Goal: Transaction & Acquisition: Purchase product/service

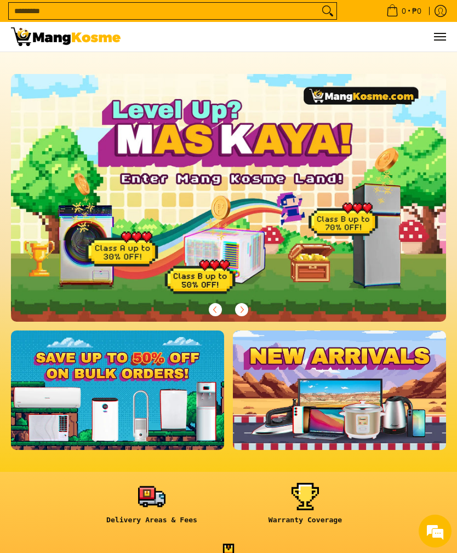
click at [435, 45] on button "Menu" at bounding box center [439, 37] width 13 height 30
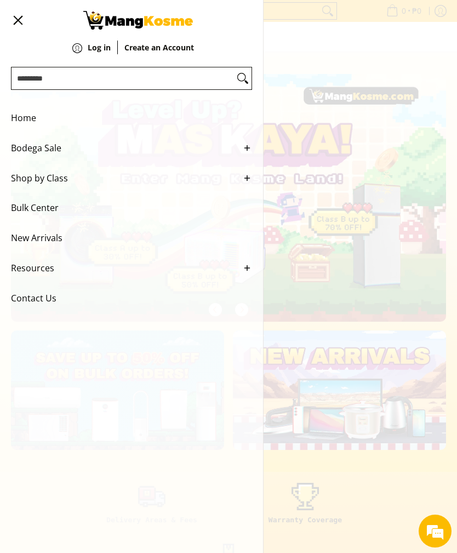
click at [19, 27] on button "Menu" at bounding box center [17, 20] width 13 height 41
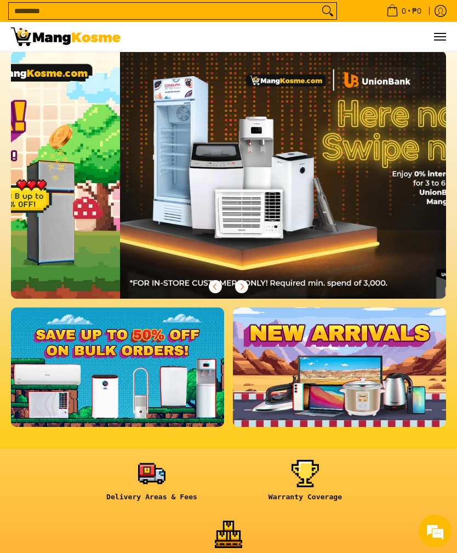
scroll to position [0, 435]
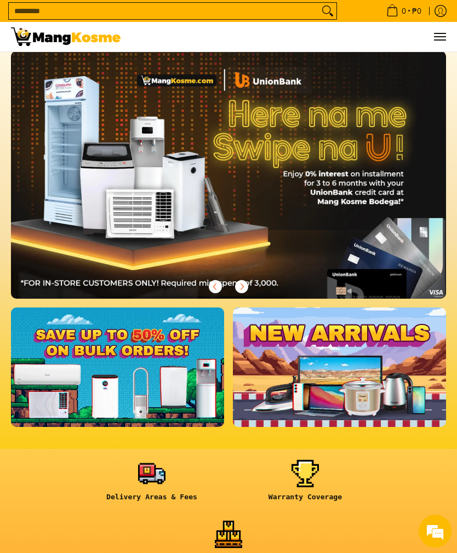
click at [199, 200] on img at bounding box center [228, 175] width 435 height 248
click at [105, 191] on img at bounding box center [228, 175] width 435 height 248
click at [105, 341] on link at bounding box center [117, 367] width 213 height 119
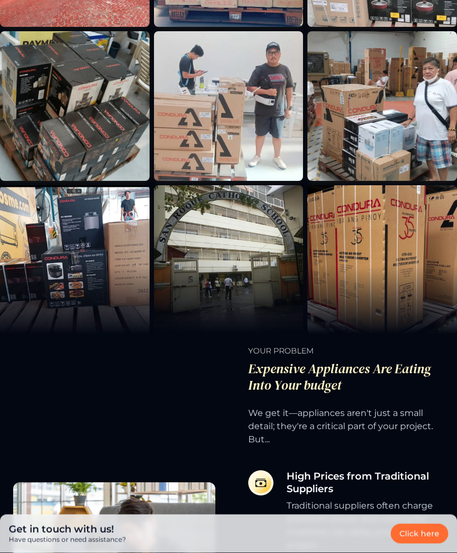
scroll to position [483, 0]
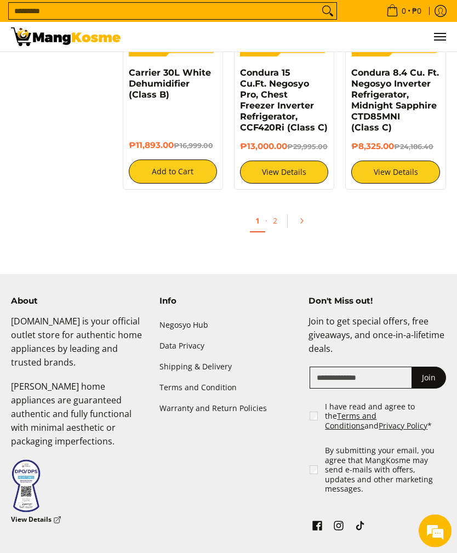
scroll to position [1823, 0]
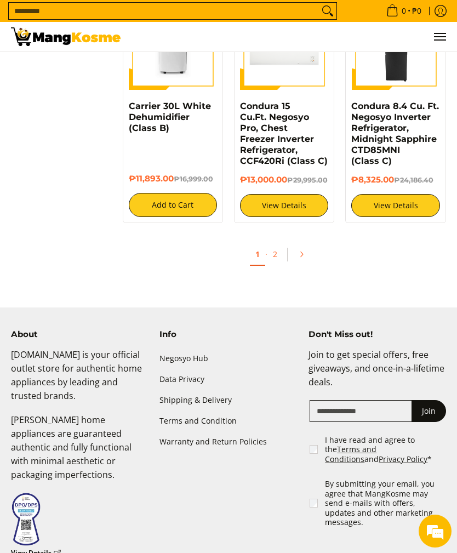
click at [275, 265] on link "2" at bounding box center [274, 253] width 15 height 21
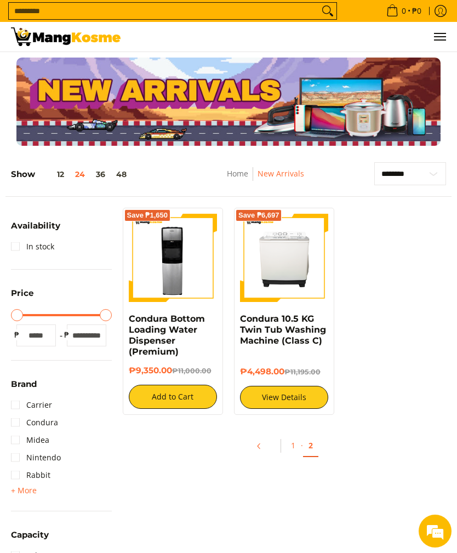
click at [73, 338] on input "*****" at bounding box center [86, 336] width 39 height 22
type input "*"
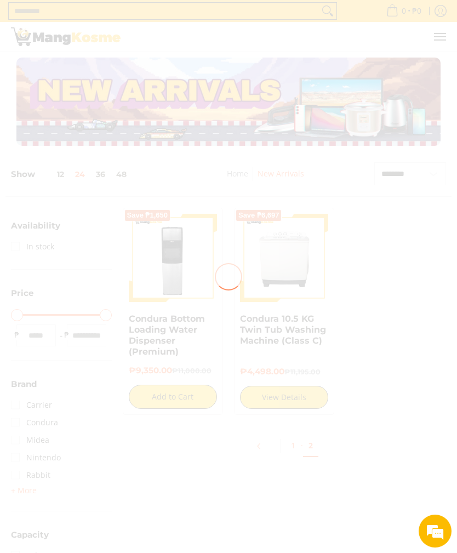
type input "*"
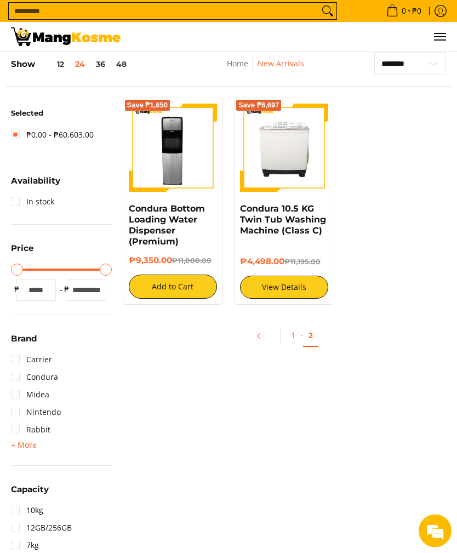
scroll to position [110, 0]
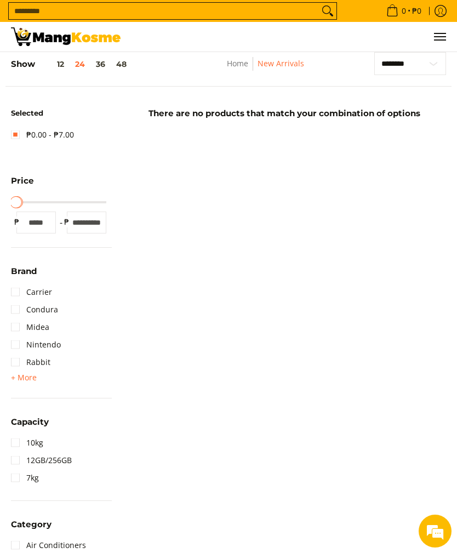
click at [94, 223] on input "*" at bounding box center [86, 223] width 39 height 22
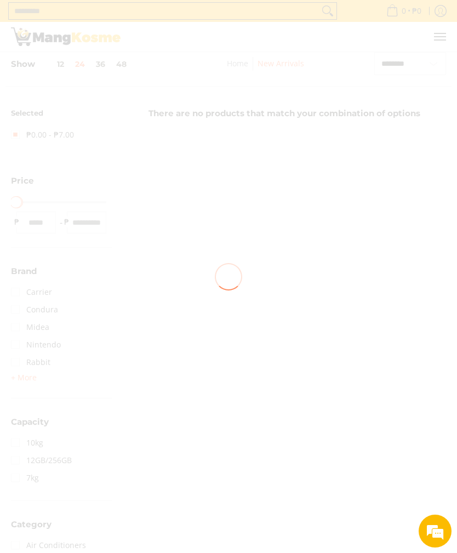
type input "****"
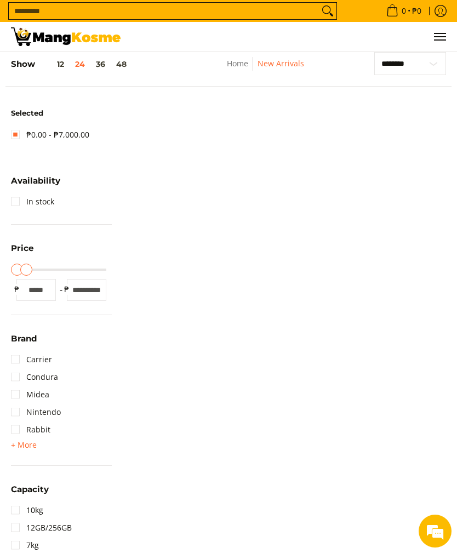
click at [248, 69] on link "Home" at bounding box center [237, 63] width 21 height 10
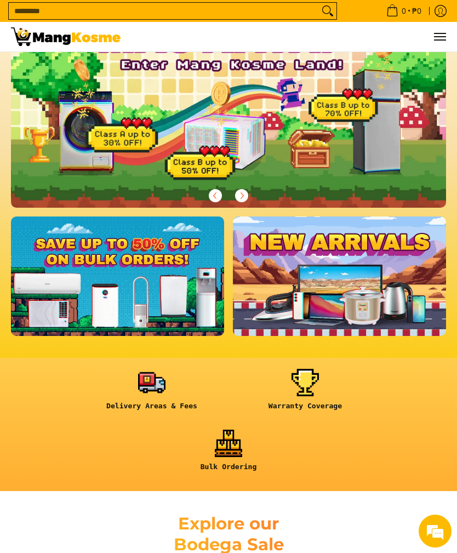
click at [111, 291] on link at bounding box center [117, 276] width 213 height 119
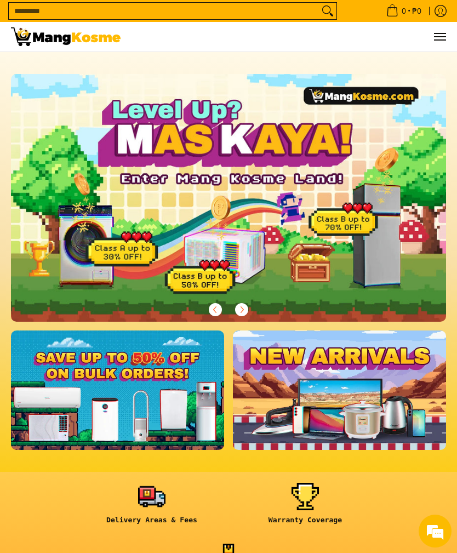
click at [384, 219] on img at bounding box center [228, 198] width 435 height 248
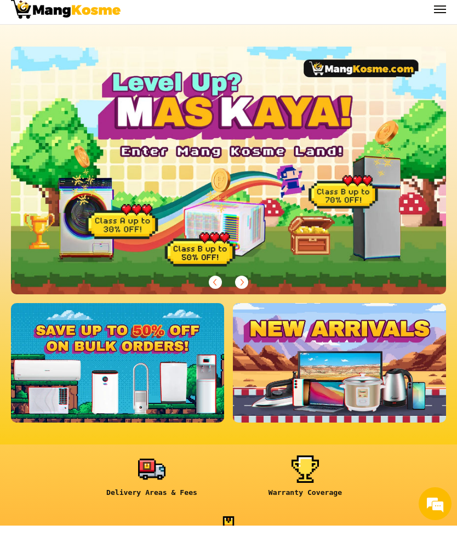
scroll to position [27, 0]
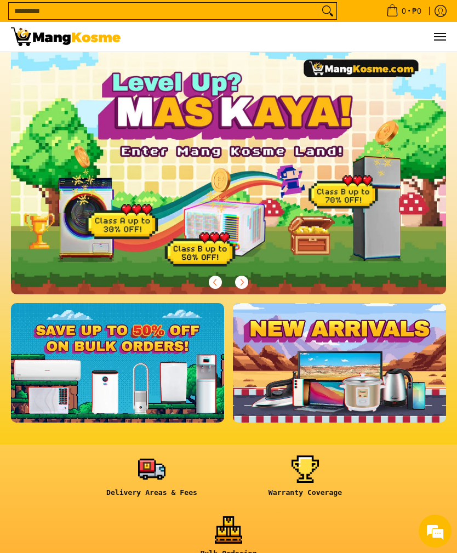
click at [356, 209] on img at bounding box center [228, 171] width 435 height 248
click at [241, 283] on icon "Next" at bounding box center [241, 282] width 9 height 9
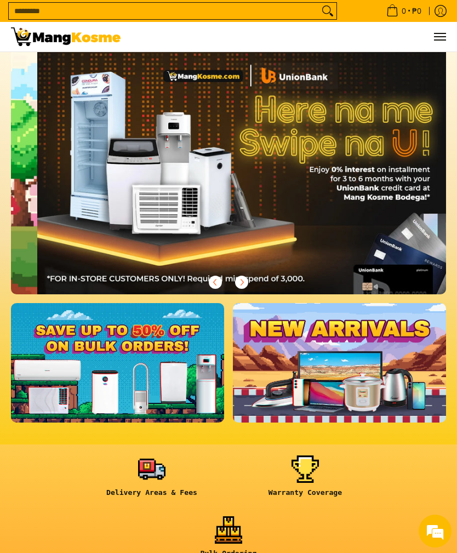
scroll to position [0, 435]
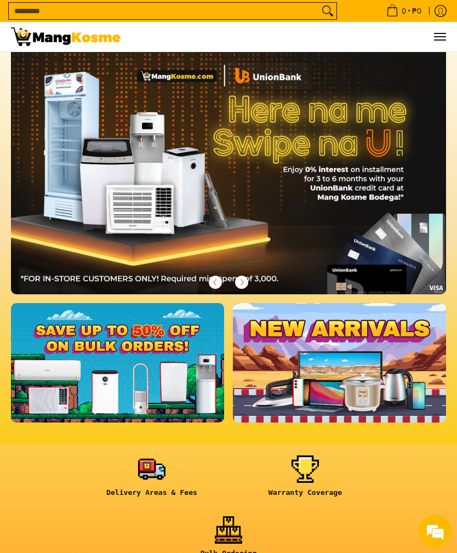
click at [284, 214] on img at bounding box center [228, 171] width 435 height 248
click at [284, 243] on img at bounding box center [228, 171] width 435 height 248
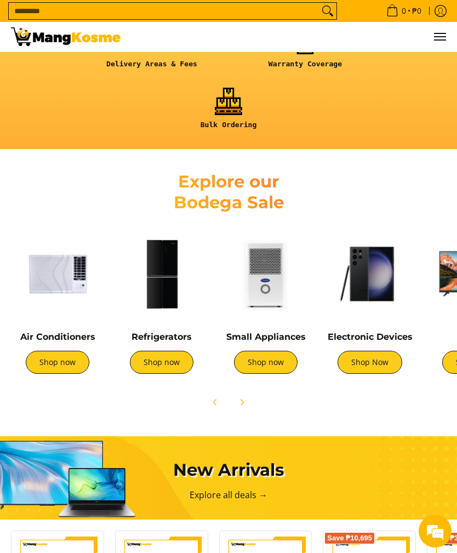
scroll to position [0, 0]
click at [160, 352] on link "Shop now" at bounding box center [162, 362] width 64 height 23
click at [177, 351] on link "Shop now" at bounding box center [162, 362] width 64 height 23
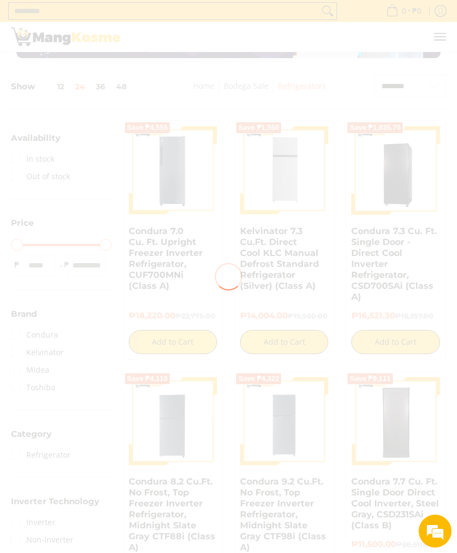
type input "****"
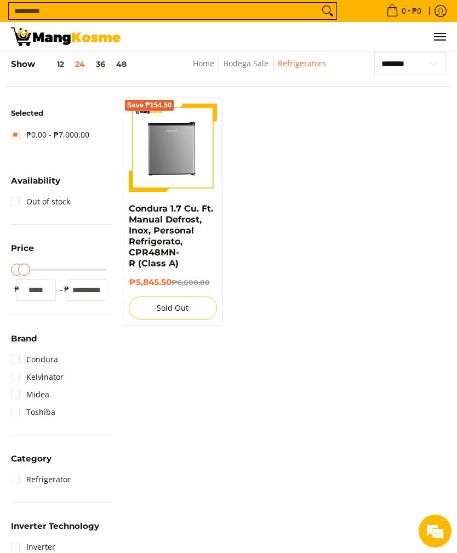
click at [158, 147] on img at bounding box center [173, 148] width 88 height 88
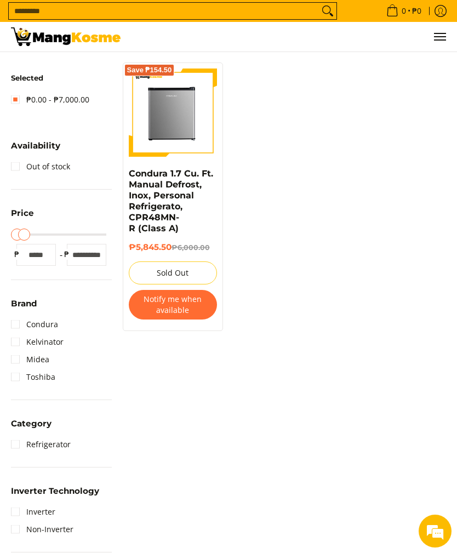
scroll to position [145, 0]
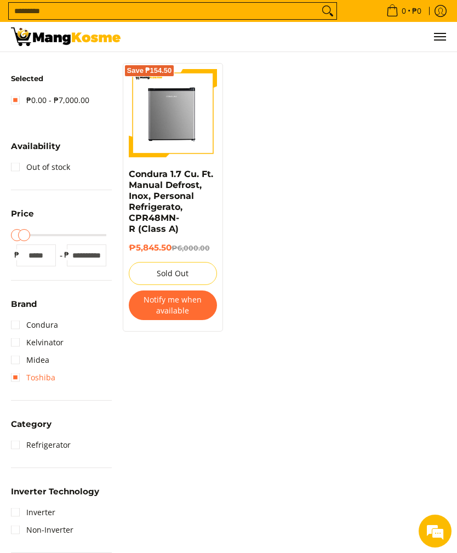
click at [14, 378] on link "Toshiba" at bounding box center [33, 378] width 44 height 18
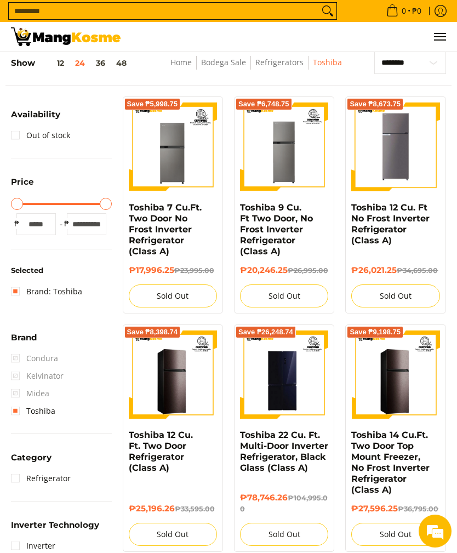
scroll to position [110, 0]
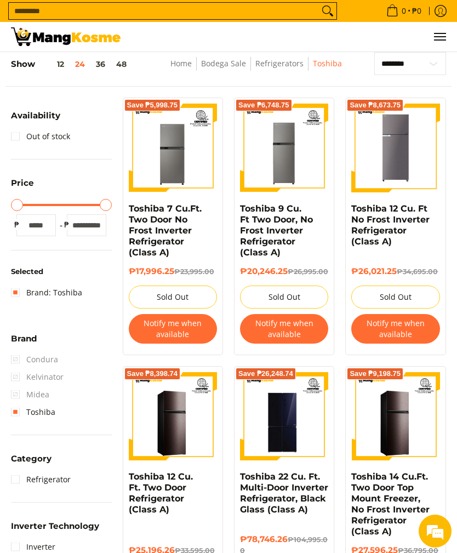
click at [23, 474] on link "Refrigerator" at bounding box center [41, 480] width 60 height 18
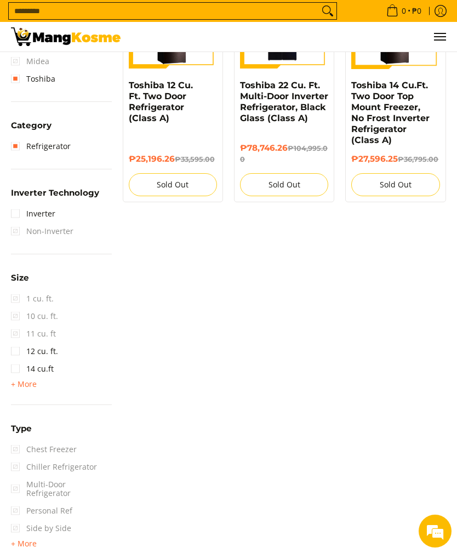
click at [18, 213] on link "Inverter" at bounding box center [33, 214] width 44 height 18
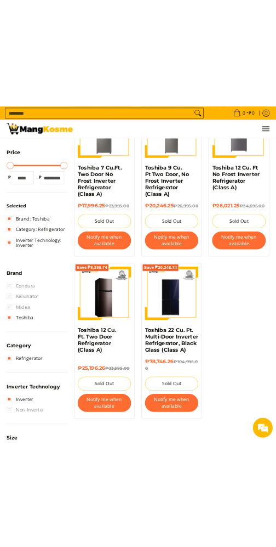
scroll to position [1357, 0]
